Goal: Contribute content

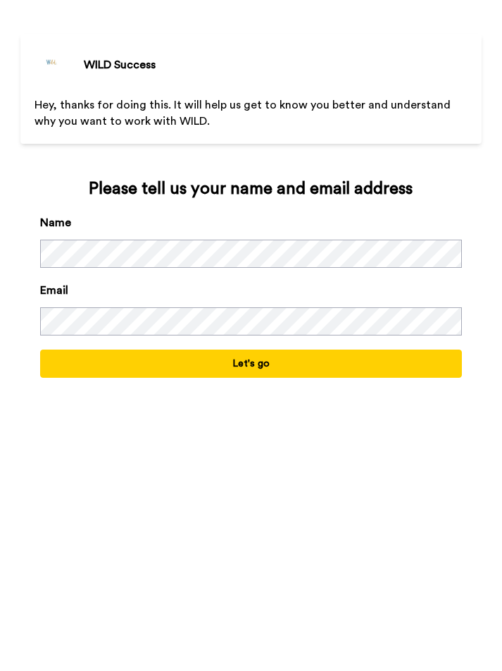
click at [254, 359] on button "Let's go" at bounding box center [251, 363] width 423 height 28
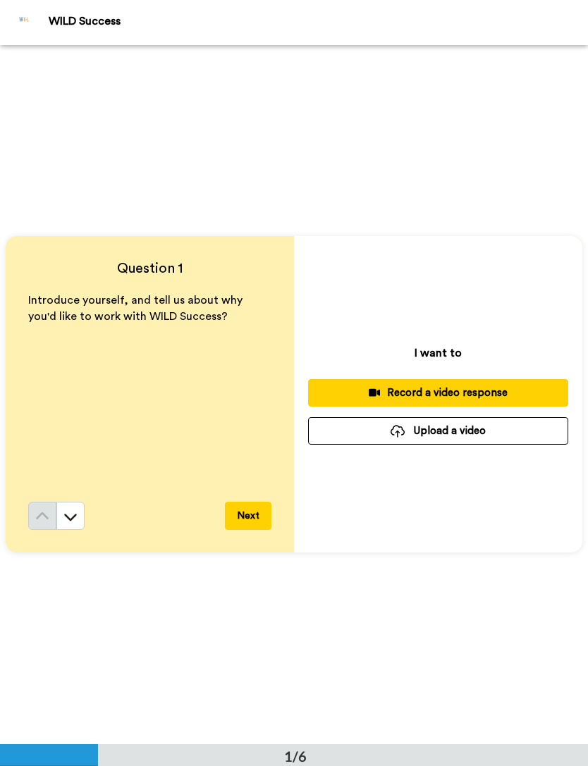
click at [466, 386] on div "Record a video response" at bounding box center [437, 392] width 237 height 15
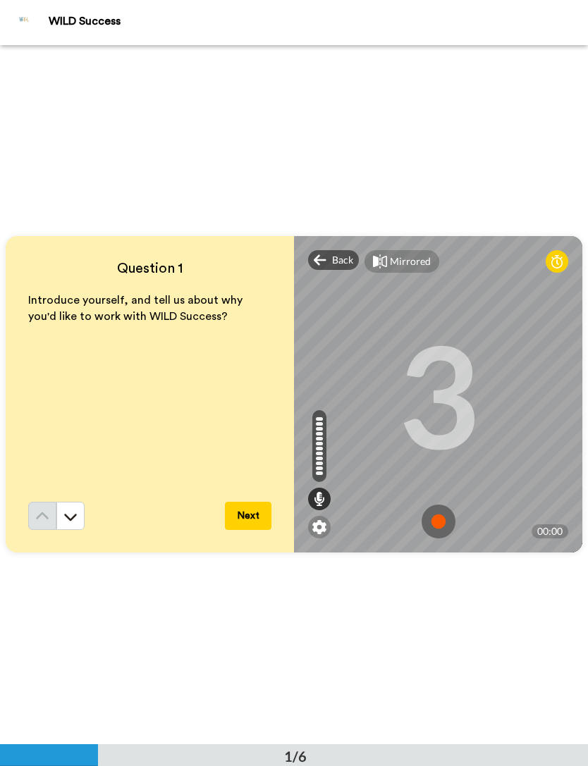
click at [440, 524] on img at bounding box center [438, 521] width 34 height 34
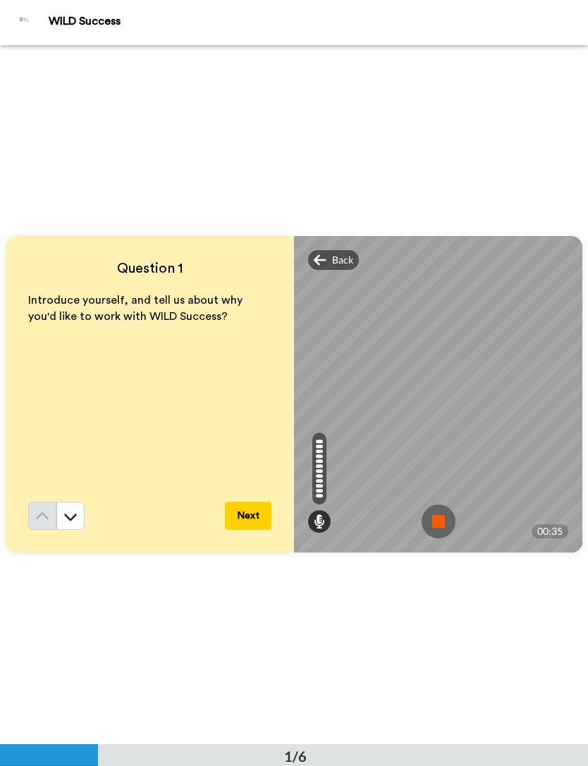
click at [443, 537] on img at bounding box center [438, 521] width 34 height 34
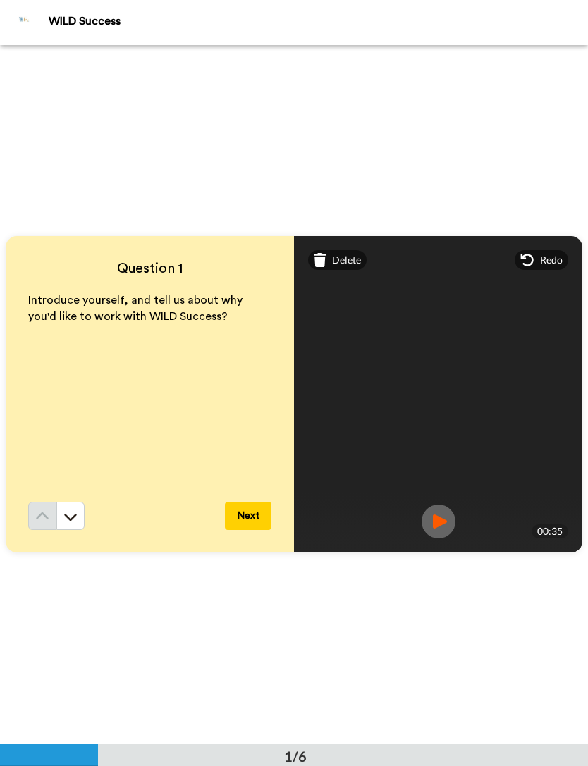
click at [435, 519] on img at bounding box center [438, 521] width 34 height 34
click at [241, 518] on button "Next" at bounding box center [248, 516] width 47 height 28
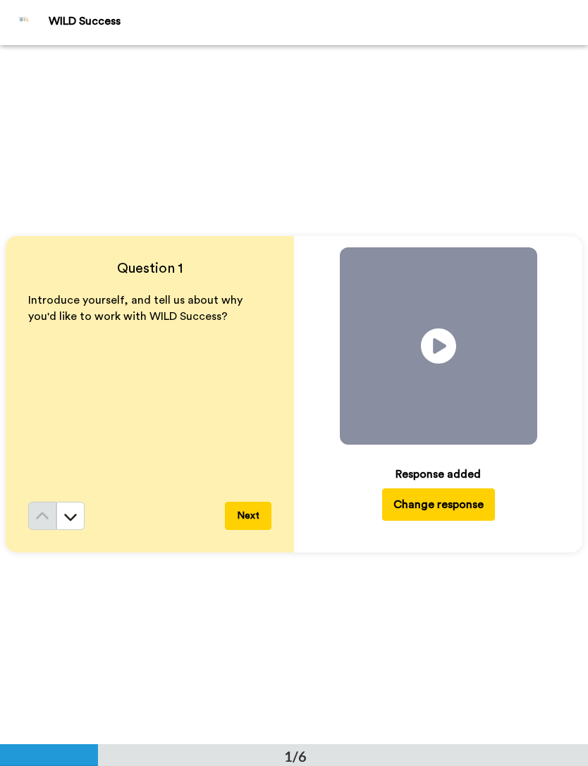
scroll to position [699, 0]
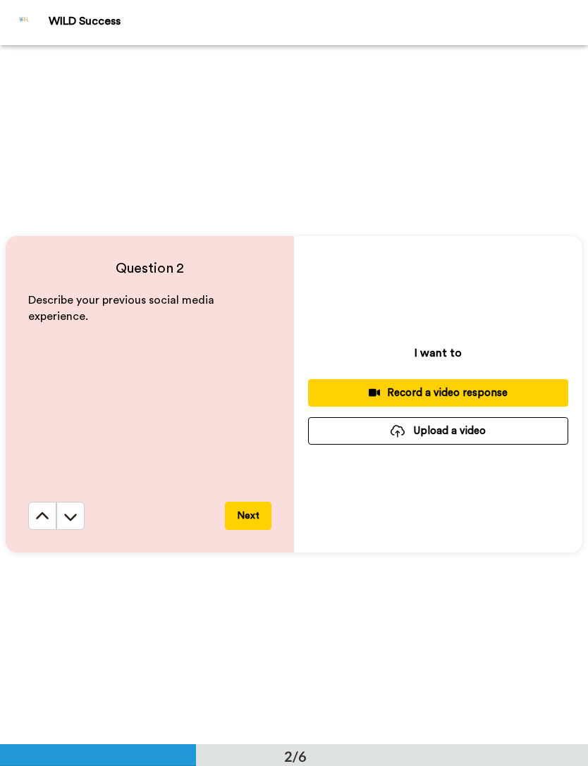
click at [498, 392] on div "Record a video response" at bounding box center [437, 392] width 237 height 15
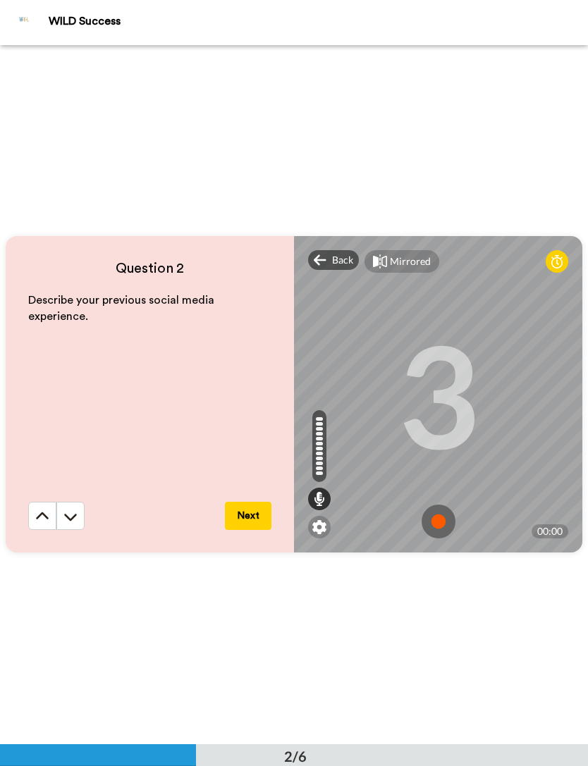
click at [444, 517] on img at bounding box center [438, 521] width 34 height 34
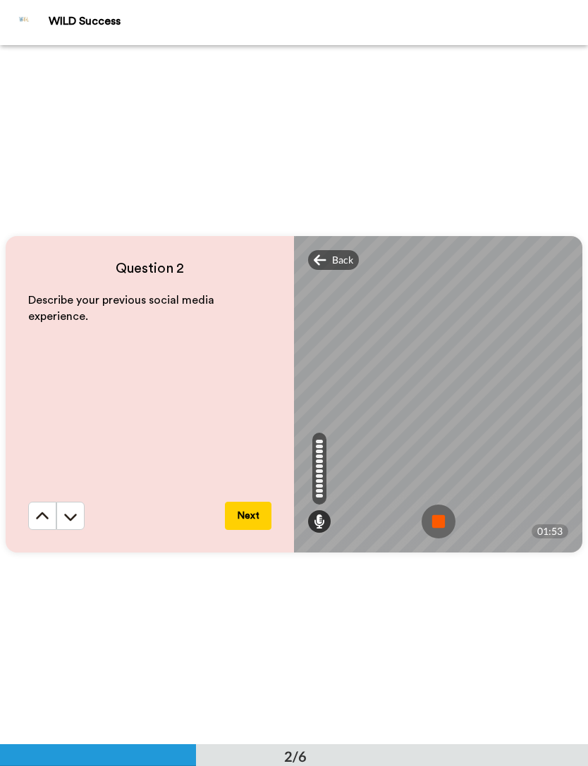
click at [450, 526] on img at bounding box center [438, 521] width 34 height 34
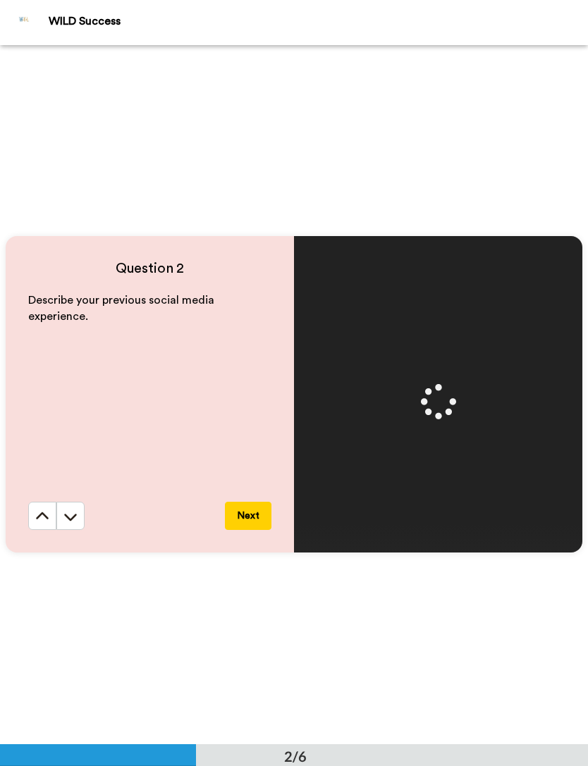
click at [241, 516] on button "Next" at bounding box center [248, 516] width 47 height 28
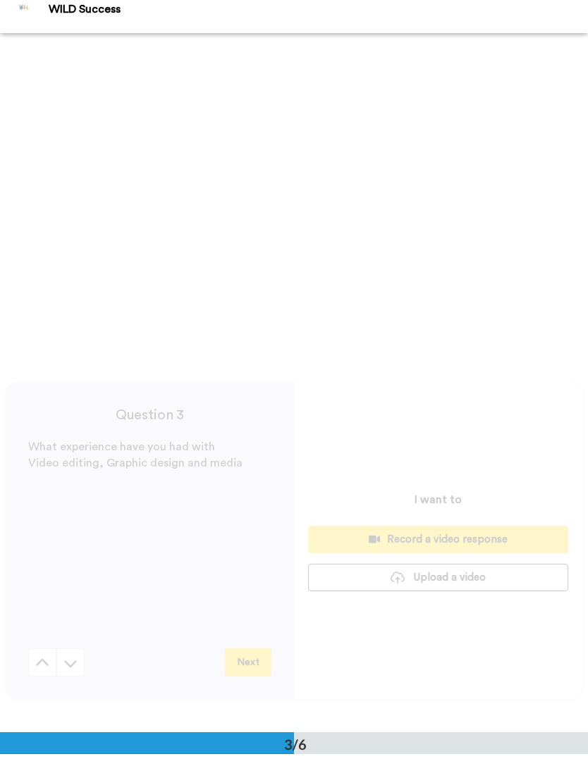
scroll to position [1398, 0]
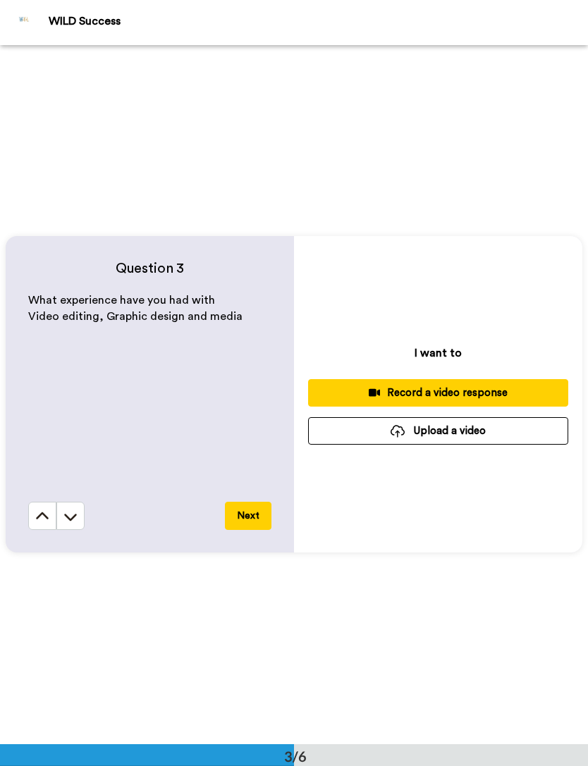
click at [480, 383] on button "Record a video response" at bounding box center [438, 392] width 260 height 27
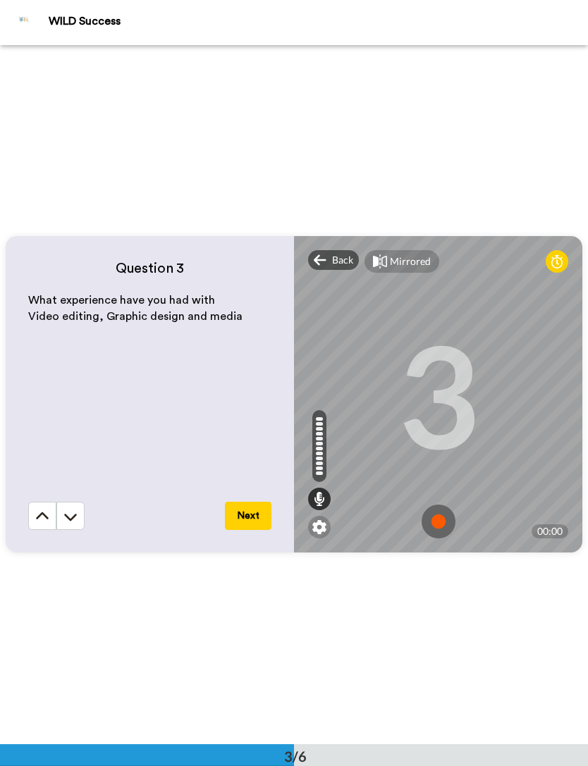
click at [437, 521] on img at bounding box center [438, 521] width 34 height 34
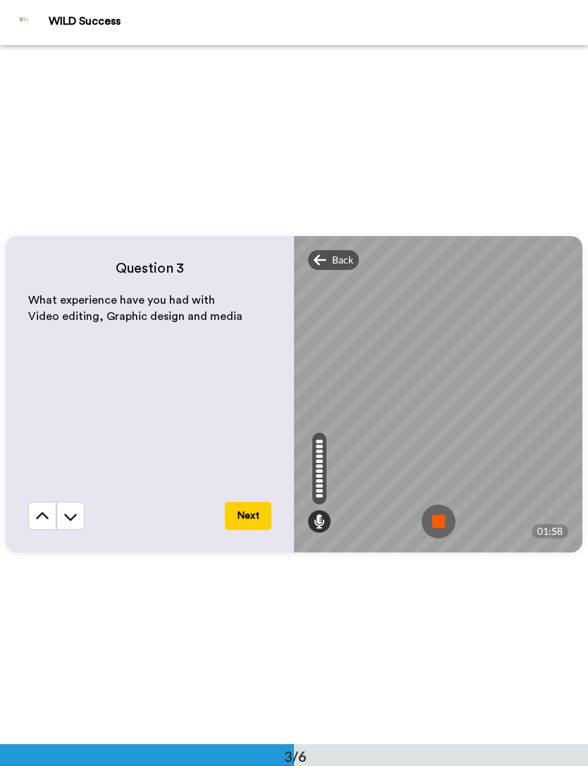
click at [442, 521] on img at bounding box center [438, 521] width 34 height 34
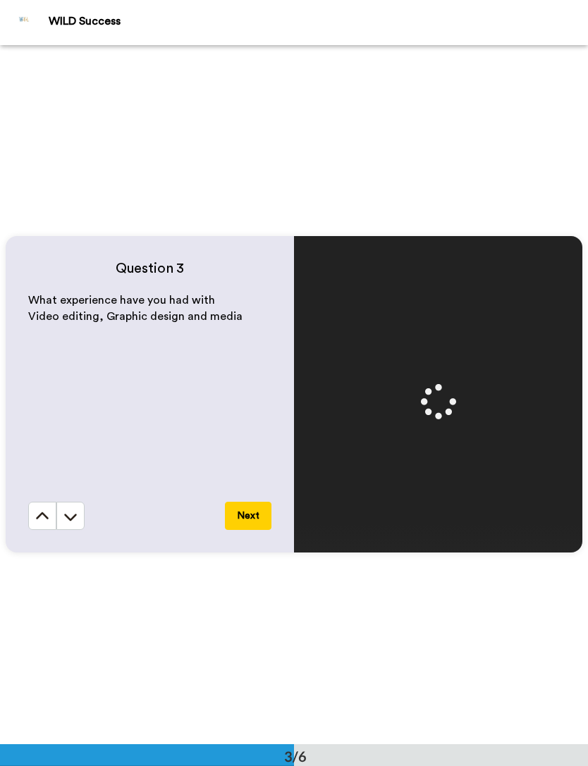
click at [244, 518] on button "Next" at bounding box center [248, 516] width 47 height 28
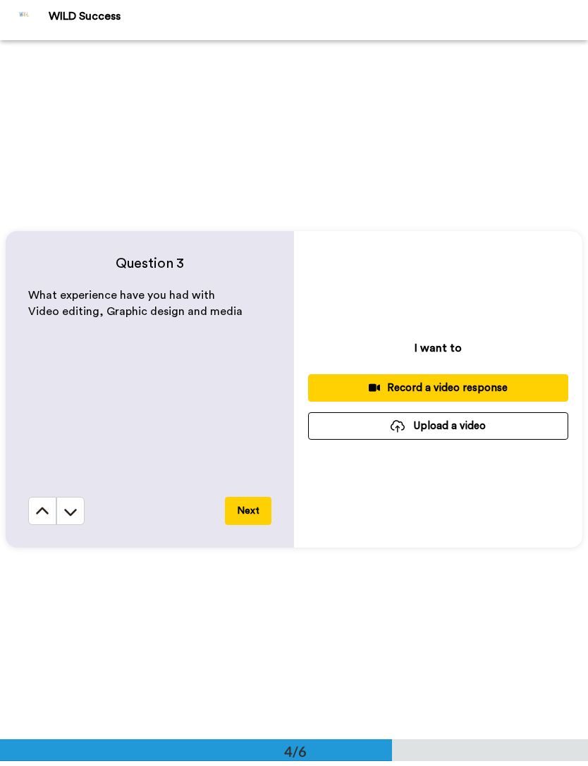
scroll to position [2097, 0]
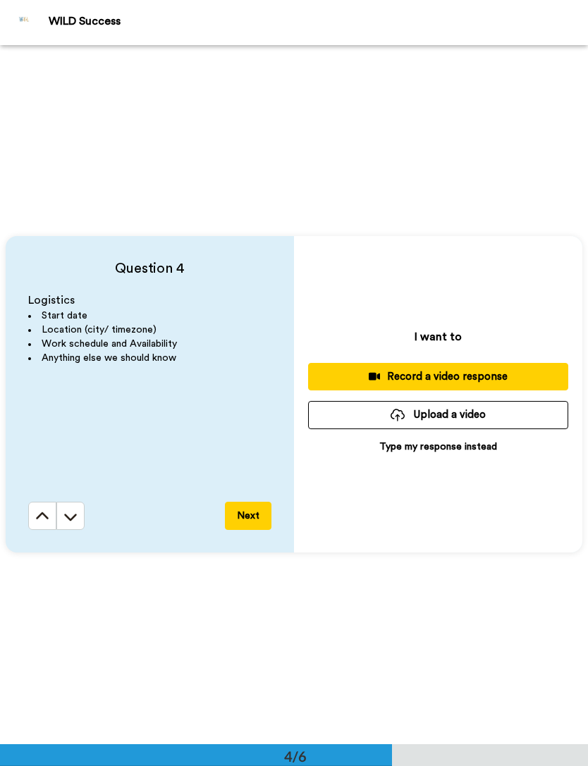
click at [493, 368] on button "Record a video response" at bounding box center [438, 376] width 260 height 27
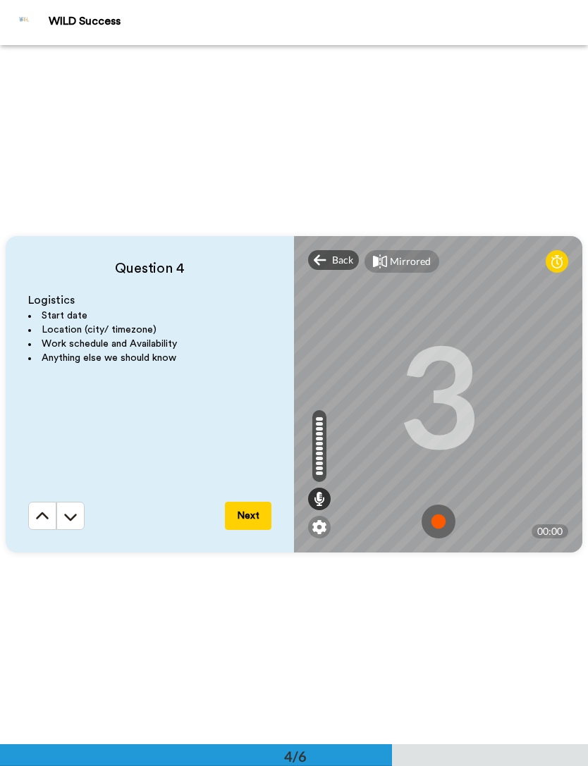
click at [445, 512] on img at bounding box center [438, 521] width 34 height 34
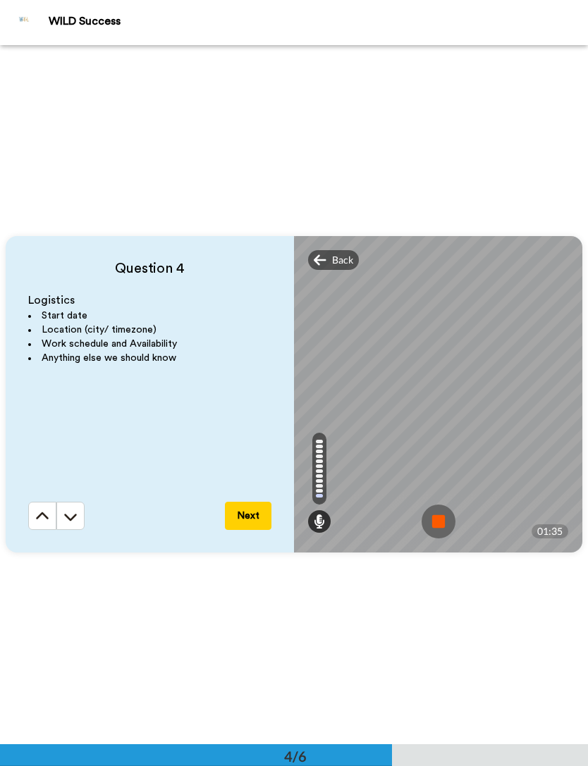
click at [432, 534] on img at bounding box center [438, 521] width 34 height 34
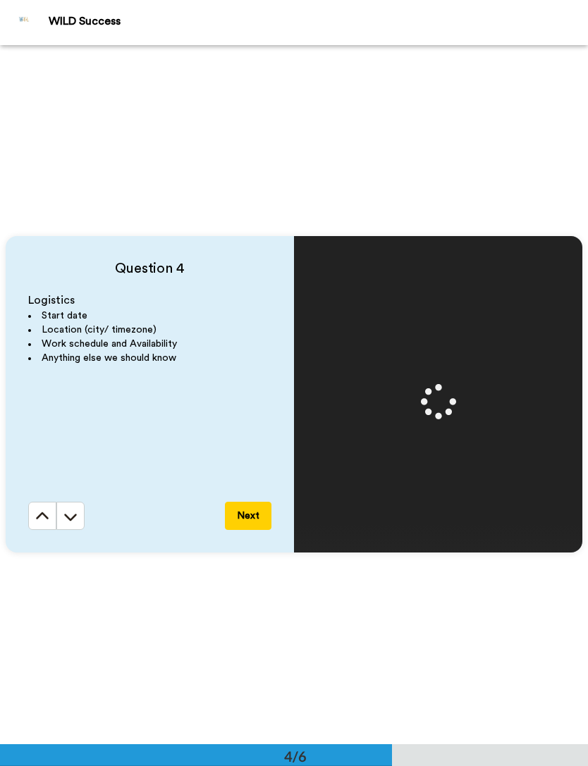
click at [237, 517] on button "Next" at bounding box center [248, 516] width 47 height 28
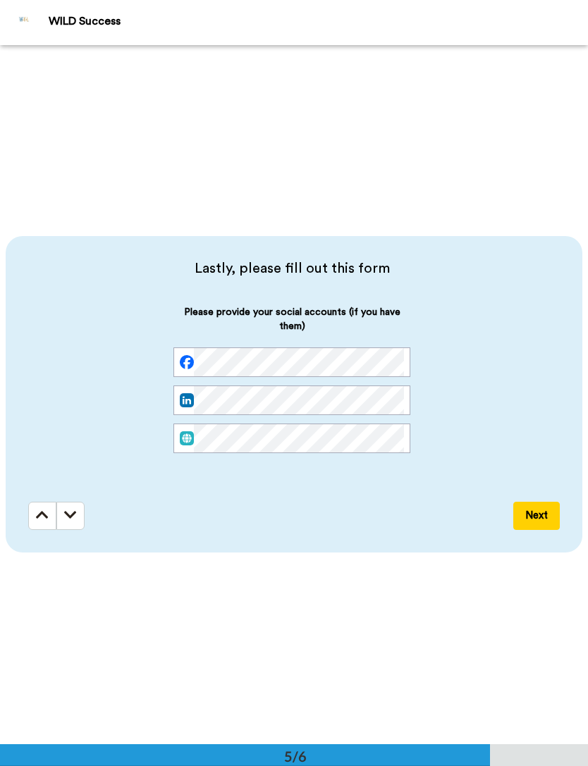
scroll to position [0, 7]
click at [481, 416] on div "Please provide your social accounts (if you have them)" at bounding box center [291, 390] width 527 height 171
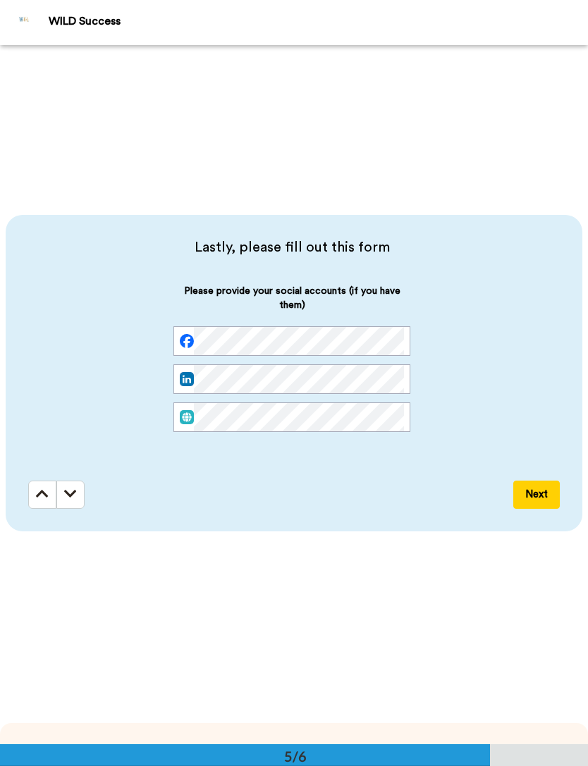
scroll to position [2818, 0]
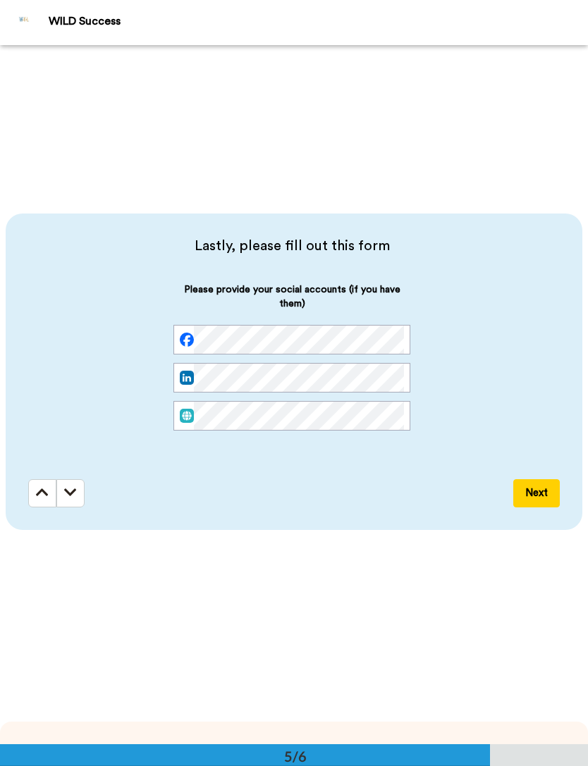
click at [502, 428] on div "Please provide your social accounts (if you have them)" at bounding box center [291, 368] width 527 height 171
click at [502, 489] on button "Next" at bounding box center [536, 493] width 47 height 28
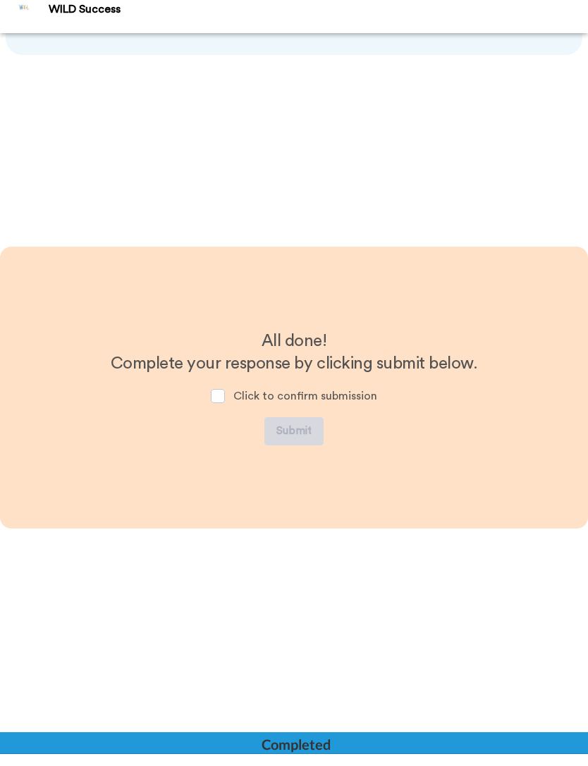
scroll to position [3286, 0]
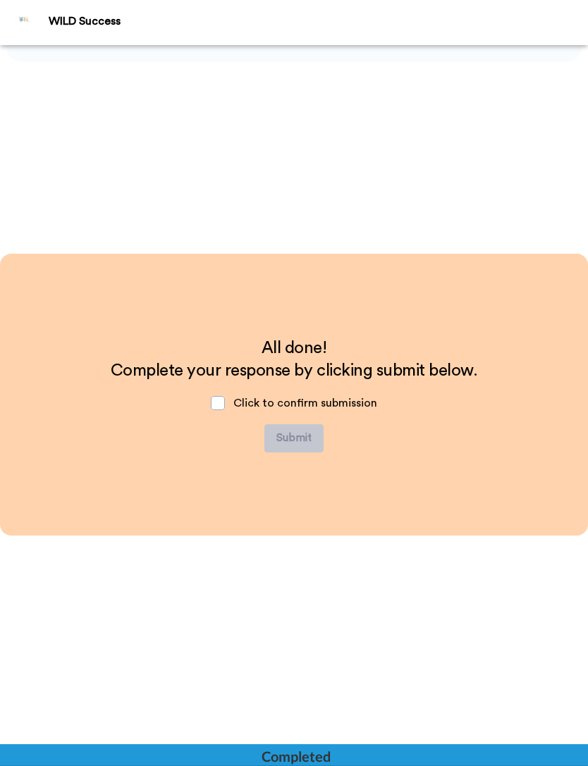
click at [198, 379] on span "Complete your response by clicking submit below." at bounding box center [294, 370] width 367 height 17
click at [216, 401] on span at bounding box center [218, 403] width 14 height 14
click at [220, 399] on span at bounding box center [218, 403] width 14 height 14
click at [223, 403] on span at bounding box center [218, 403] width 14 height 14
click at [298, 439] on button "Submit" at bounding box center [293, 438] width 59 height 28
